Goal: Task Accomplishment & Management: Manage account settings

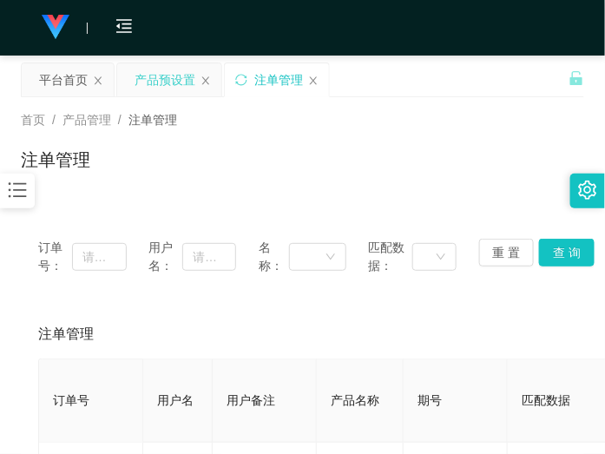
click at [176, 82] on div "产品预设置" at bounding box center [165, 79] width 61 height 33
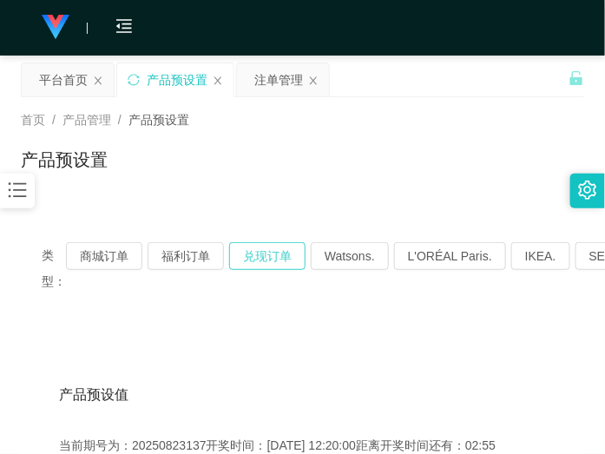
click at [269, 260] on button "兑现订单" at bounding box center [267, 256] width 76 height 28
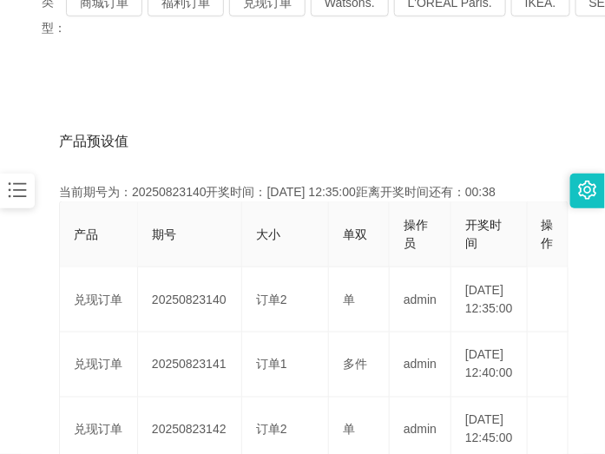
scroll to position [108, 0]
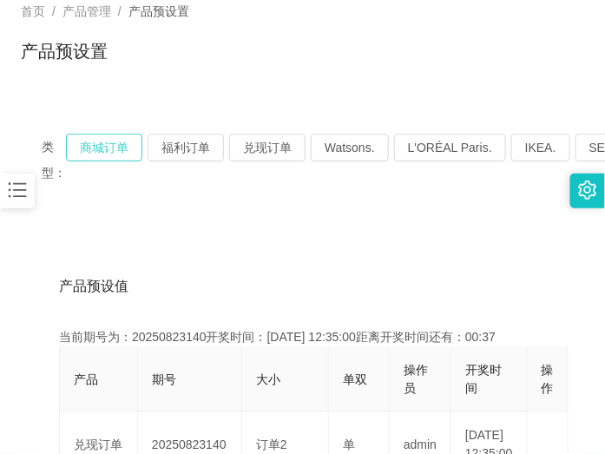
click at [109, 140] on button "商城订单" at bounding box center [104, 148] width 76 height 28
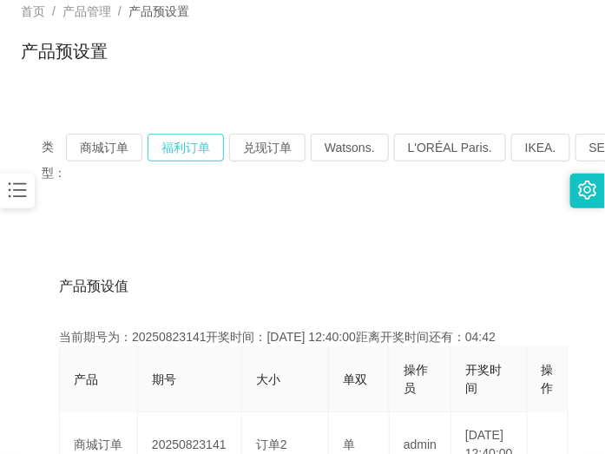
click at [194, 150] on button "福利订单" at bounding box center [186, 148] width 76 height 28
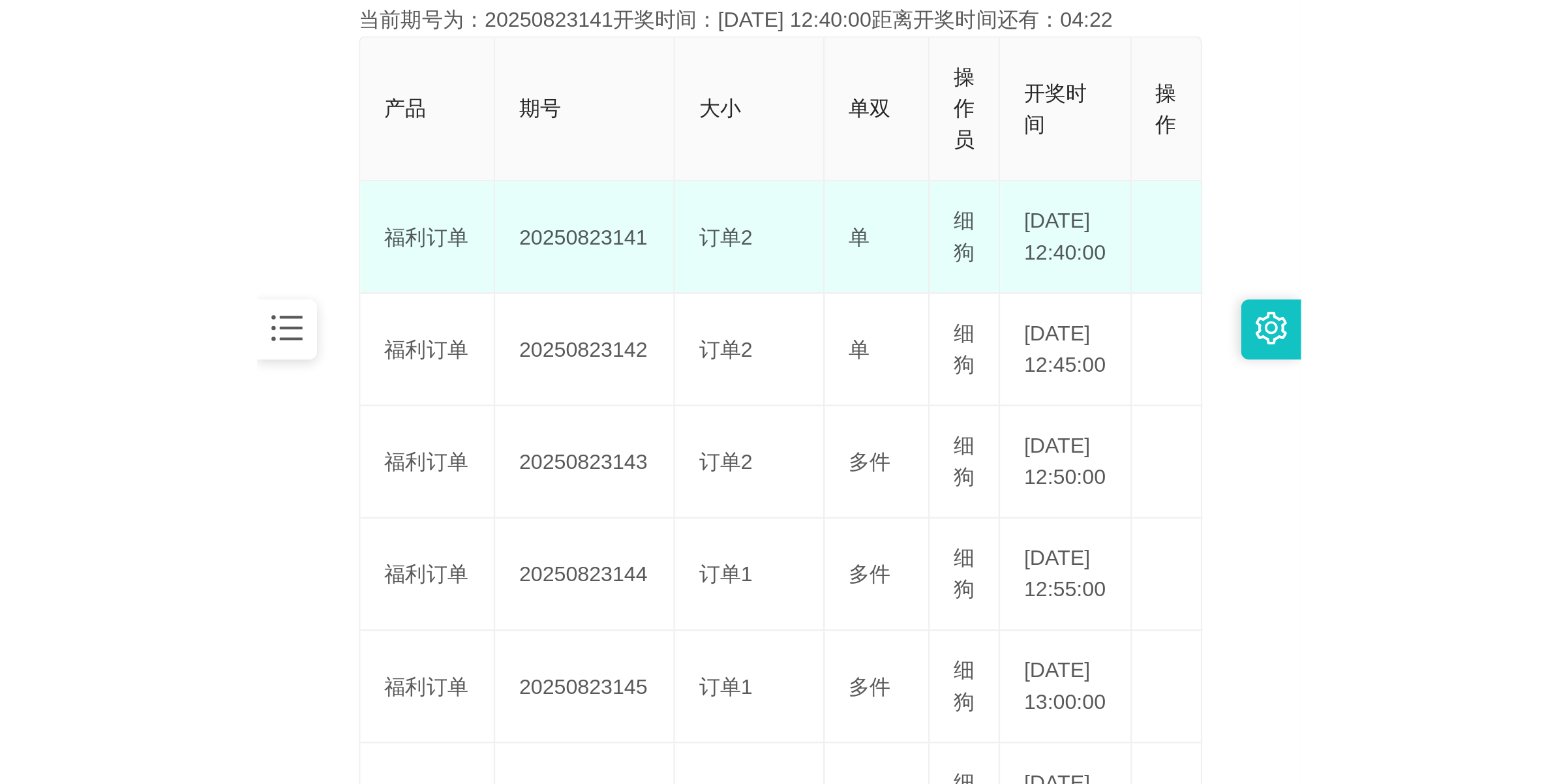
scroll to position [244, 0]
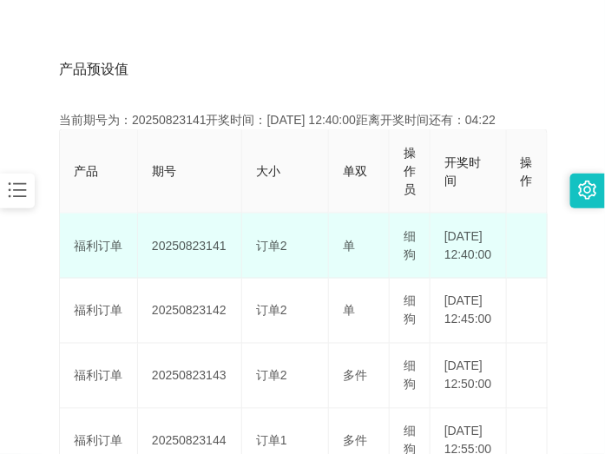
click at [204, 253] on td "20250823141" at bounding box center [190, 246] width 104 height 65
copy td "20250823141"
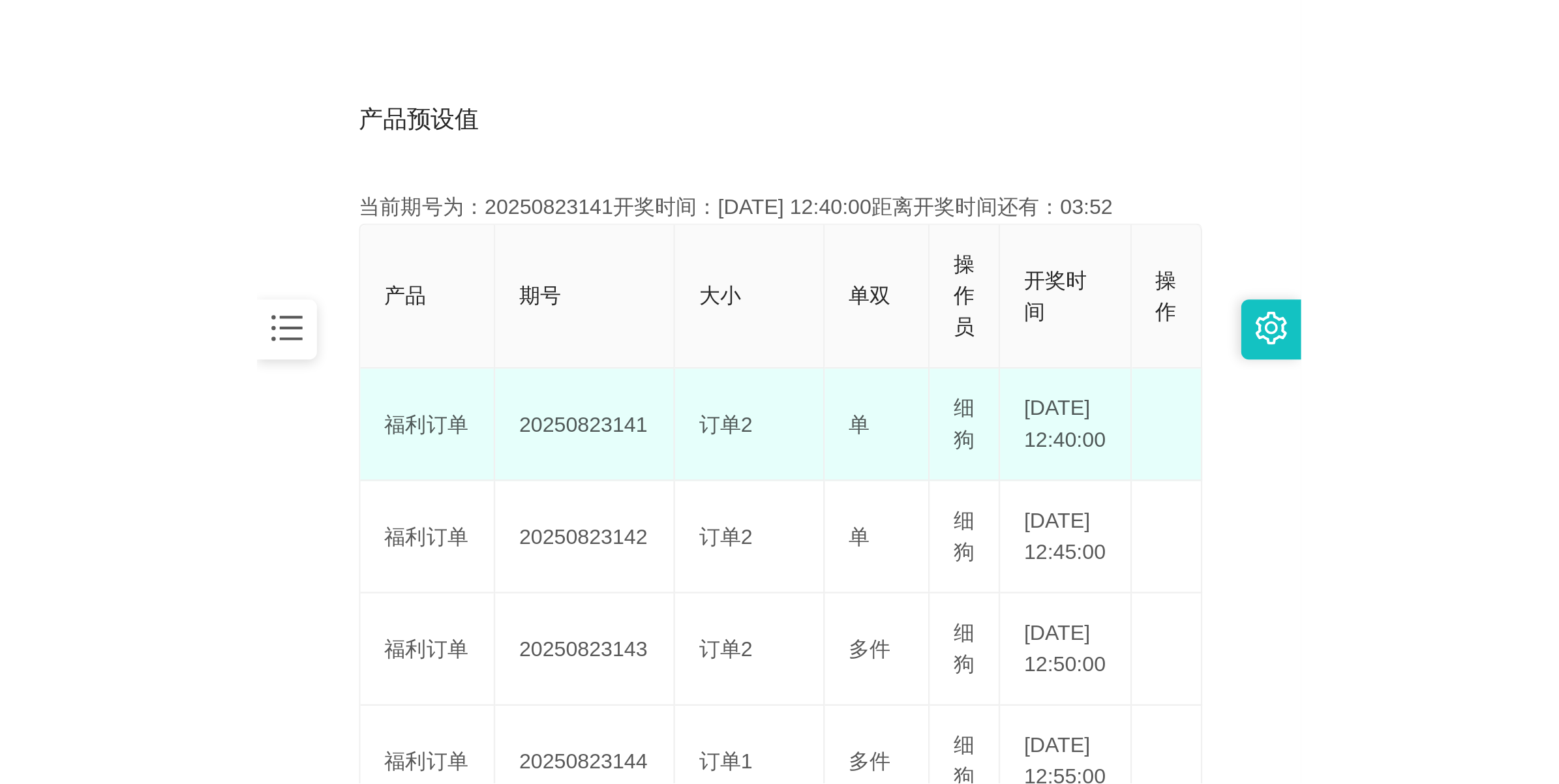
scroll to position [47, 0]
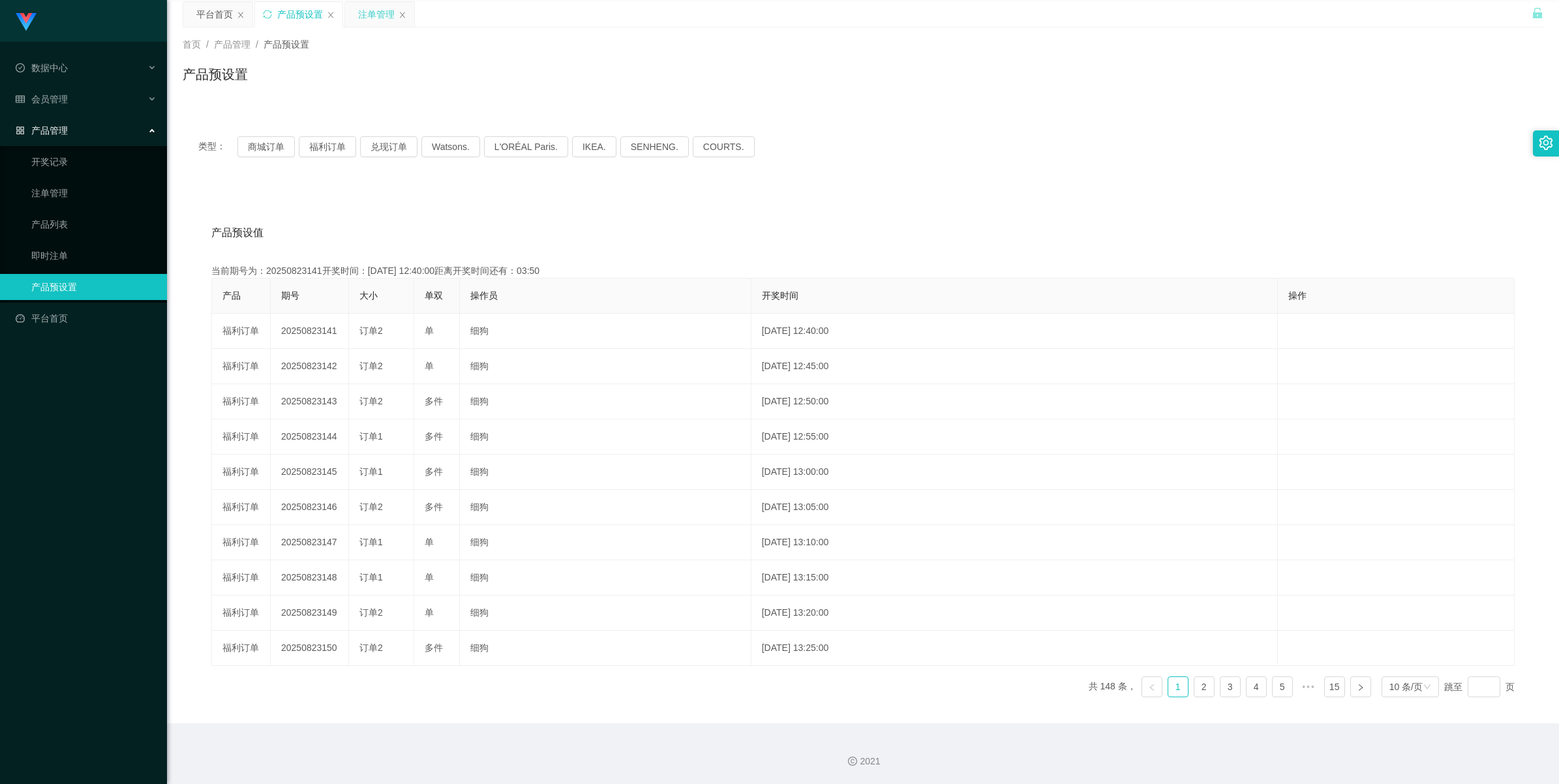
click at [382, 8] on div "注单管理" at bounding box center [376, 14] width 37 height 25
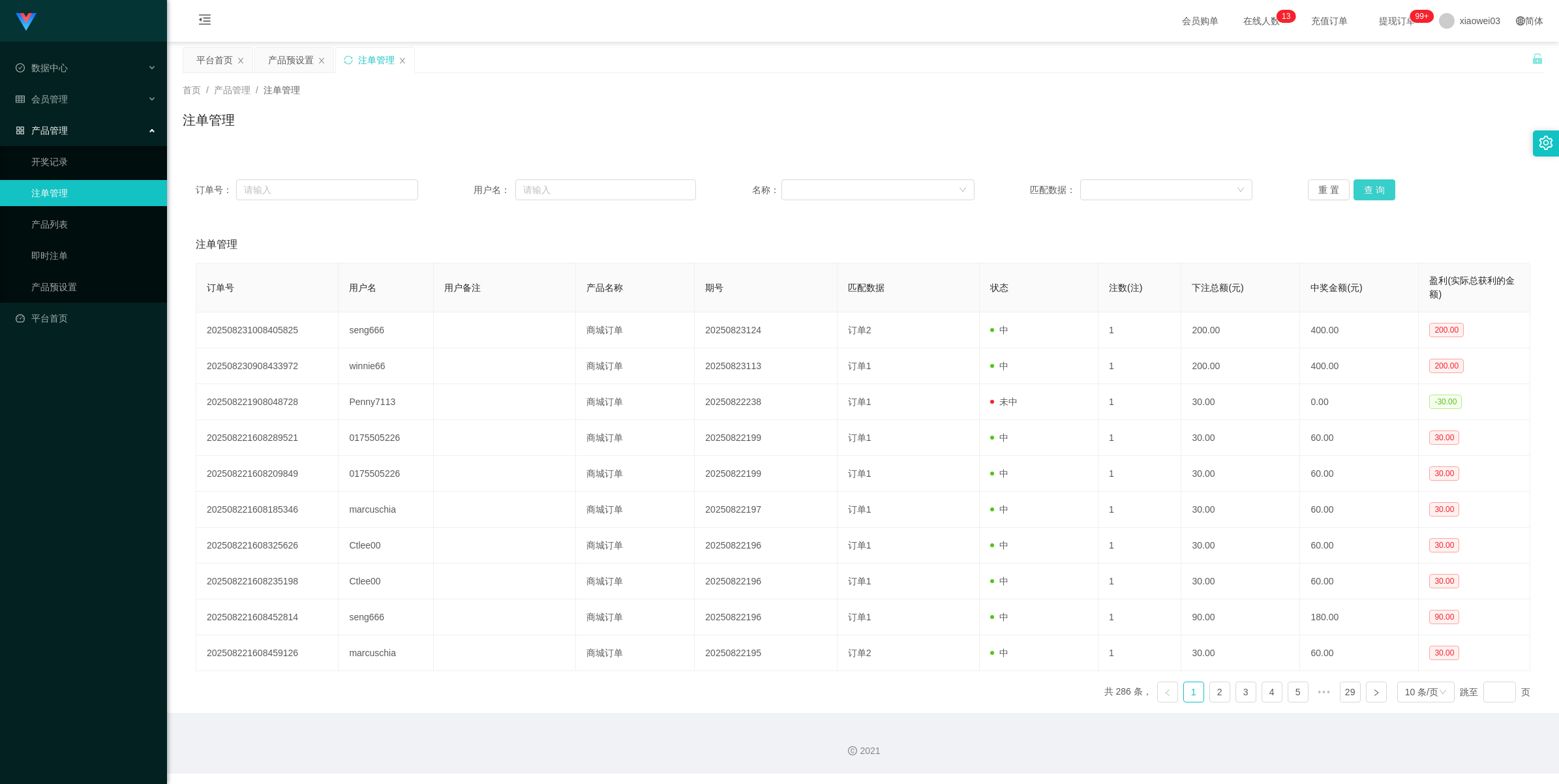
click at [454, 187] on button "查 询" at bounding box center [1375, 190] width 42 height 21
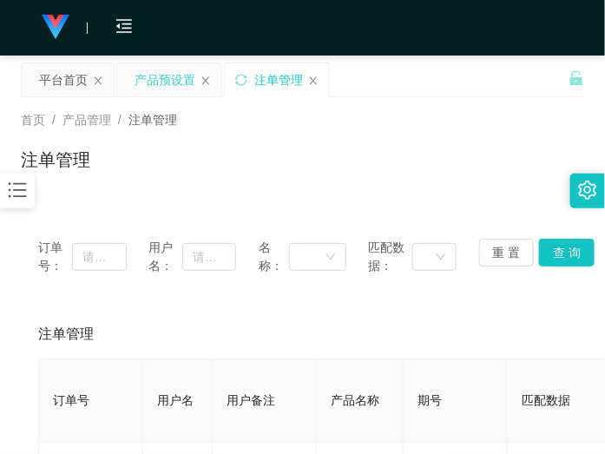
click at [175, 76] on div "产品预设置" at bounding box center [165, 79] width 61 height 33
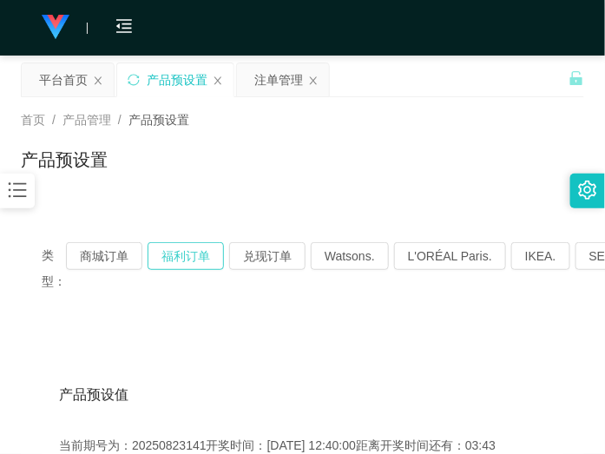
click at [174, 247] on button "福利订单" at bounding box center [186, 256] width 76 height 28
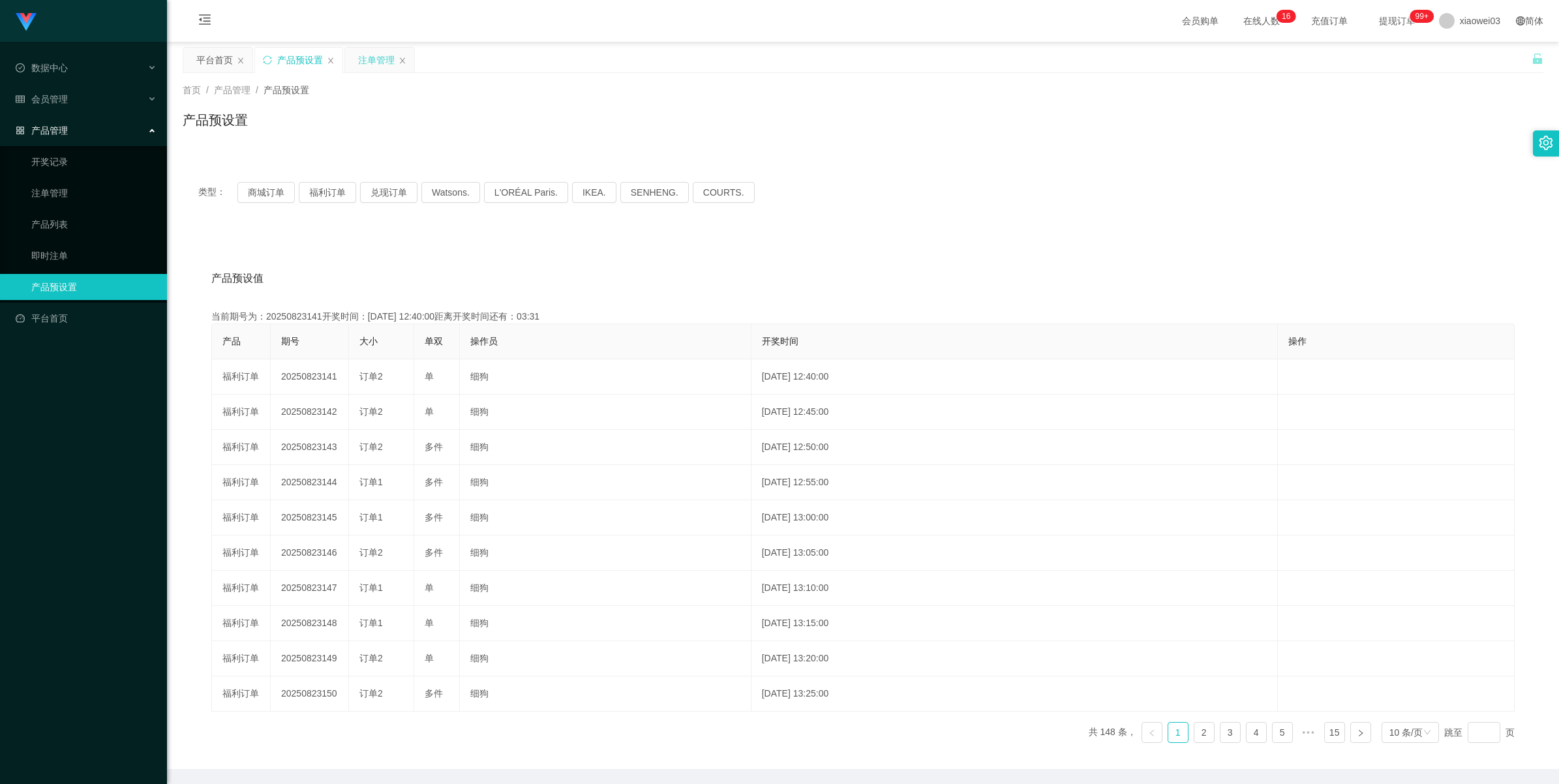
click at [373, 59] on div "注单管理" at bounding box center [376, 59] width 37 height 25
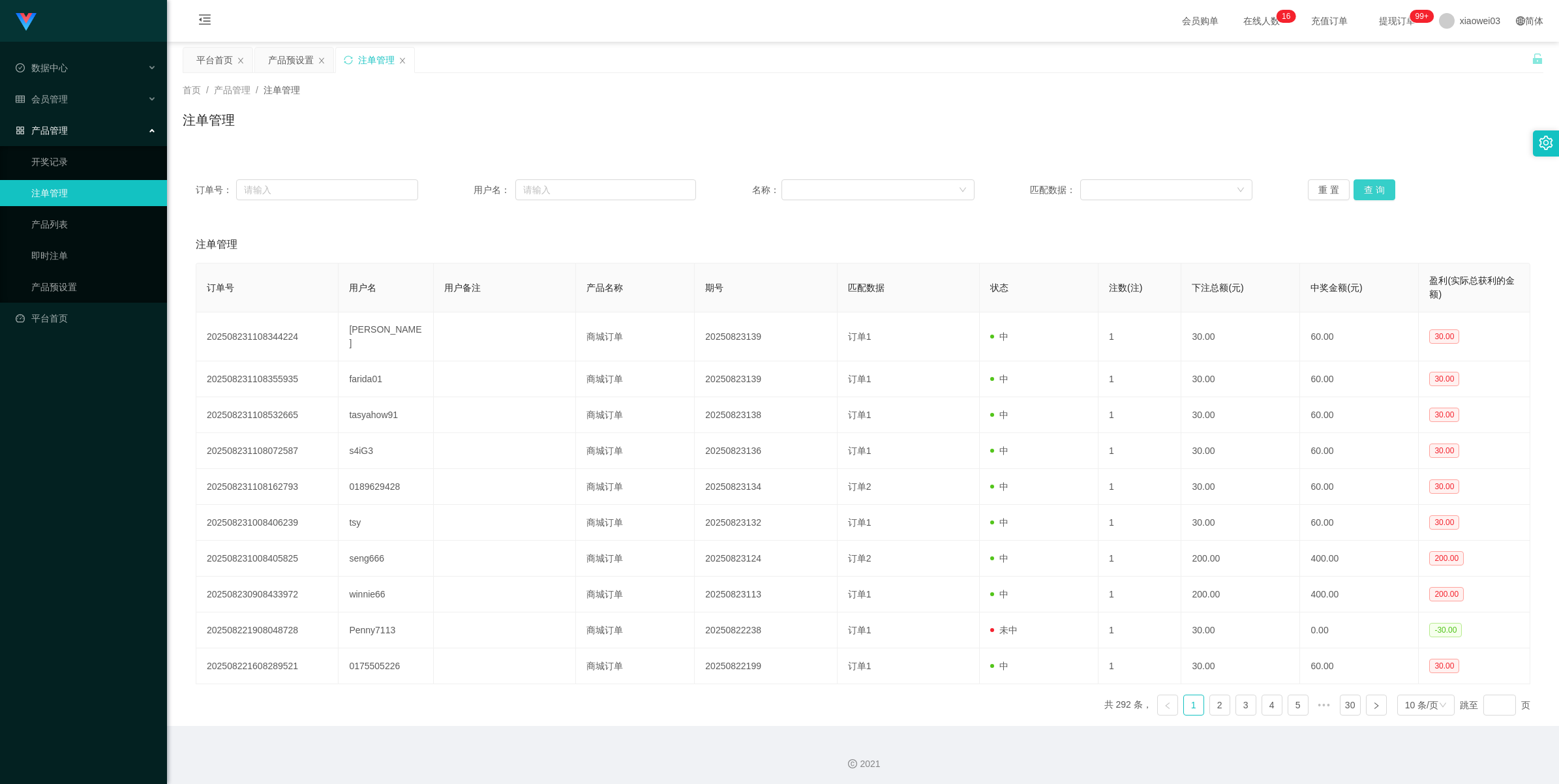
click at [454, 186] on button "查 询" at bounding box center [1375, 190] width 42 height 21
click at [454, 188] on button "查 询" at bounding box center [1375, 190] width 42 height 21
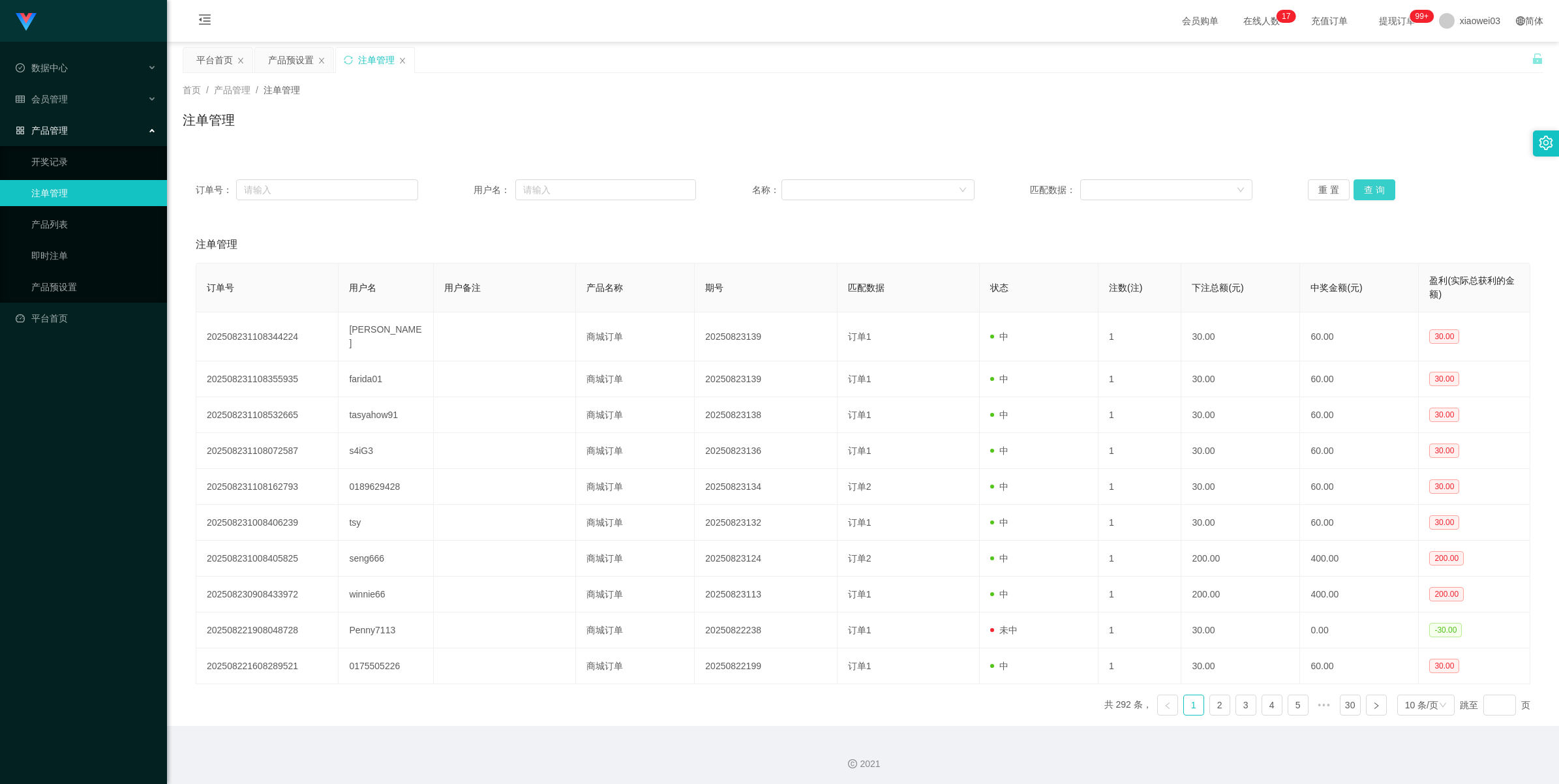
click at [454, 187] on button "查 询" at bounding box center [1375, 190] width 42 height 21
click at [454, 184] on button "查 询" at bounding box center [1375, 190] width 42 height 21
click at [454, 186] on button "查 询" at bounding box center [1375, 190] width 42 height 21
